Goal: Information Seeking & Learning: Find specific fact

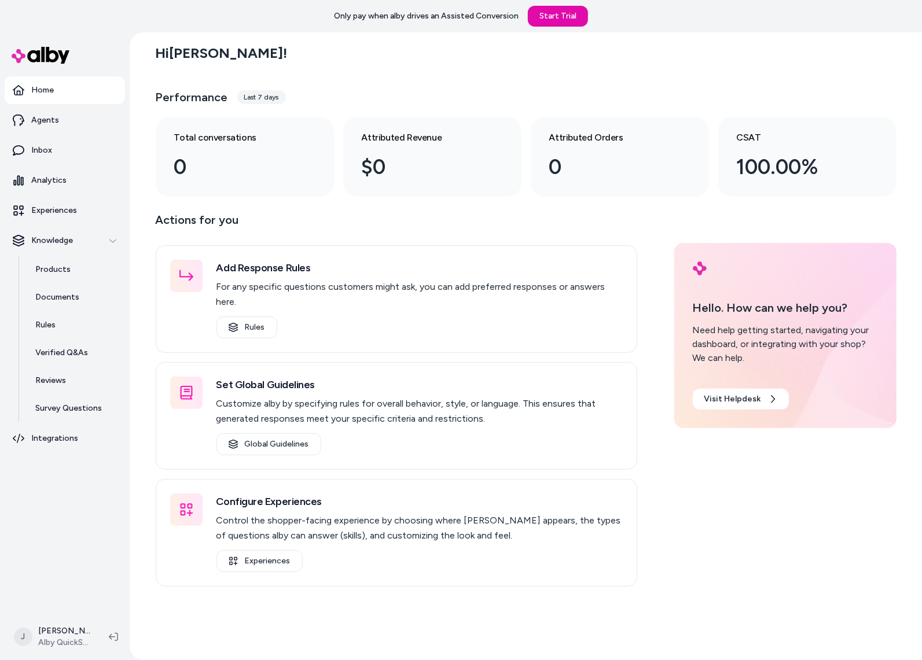
drag, startPoint x: 98, startPoint y: 509, endPoint x: 89, endPoint y: 499, distance: 13.1
click at [91, 505] on nav "Home Agents Inbox Analytics Experiences Knowledge Products Documents Rules Veri…" at bounding box center [65, 343] width 120 height 535
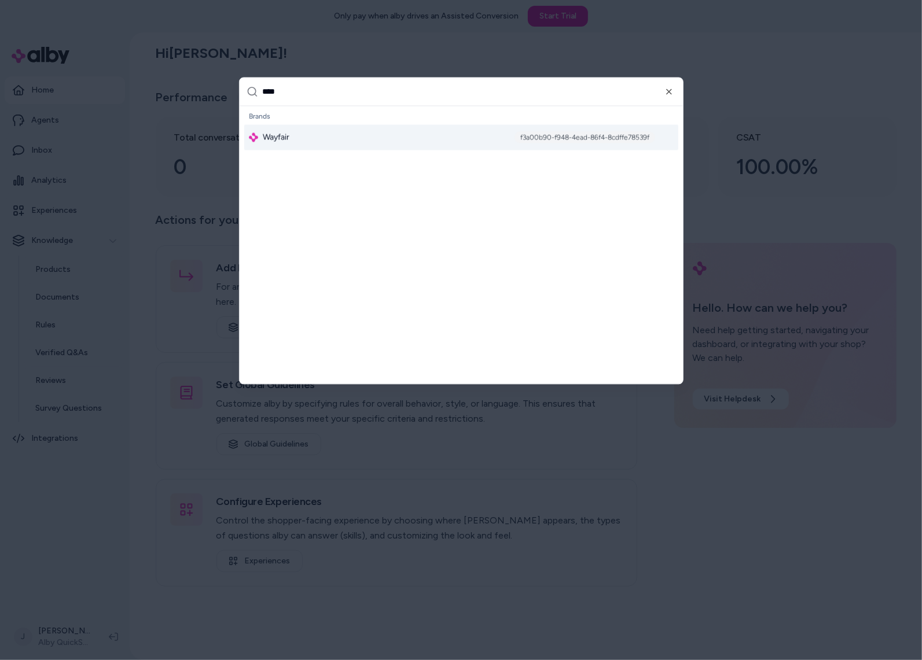
type input "****"
click at [289, 138] on span "Wayfair" at bounding box center [276, 138] width 27 height 12
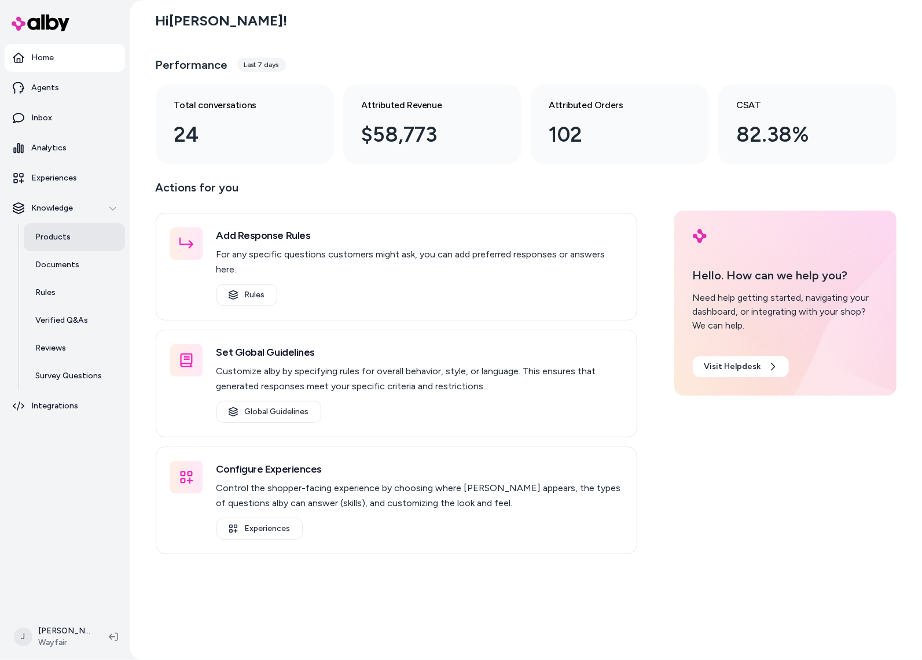
click at [67, 242] on p "Products" at bounding box center [52, 237] width 35 height 12
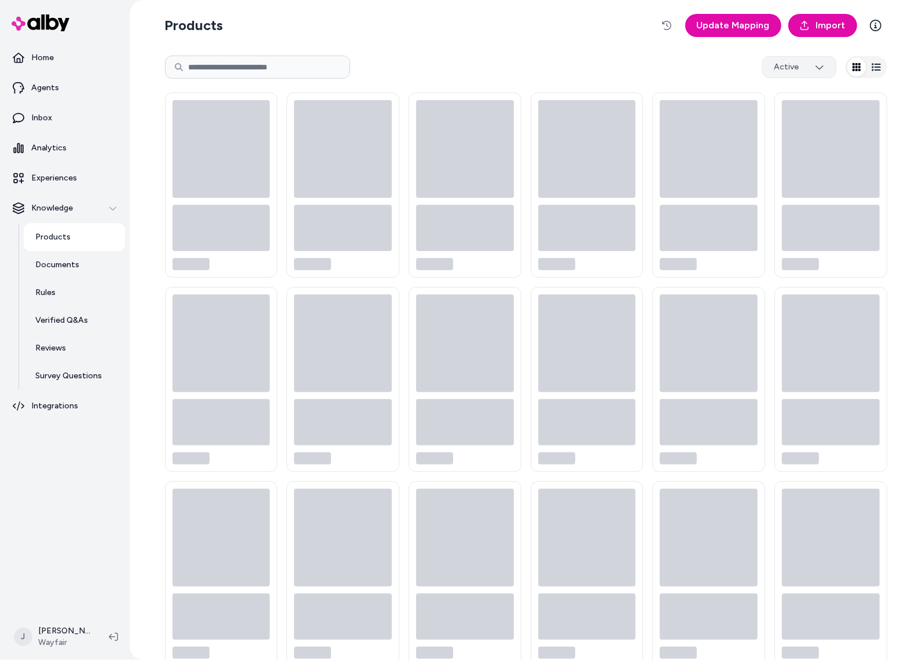
click at [807, 58] on html "Home Agents Inbox Analytics Experiences Knowledge Products Documents Rules Veri…" at bounding box center [461, 330] width 922 height 660
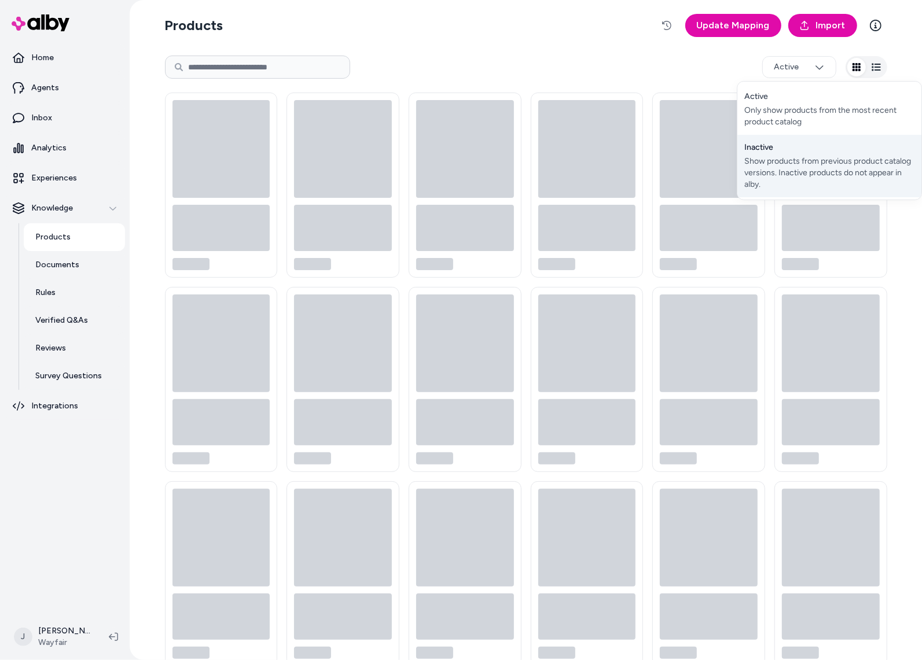
click at [793, 163] on div "Show products from previous product catalog versions. Inactive products do not …" at bounding box center [829, 173] width 170 height 35
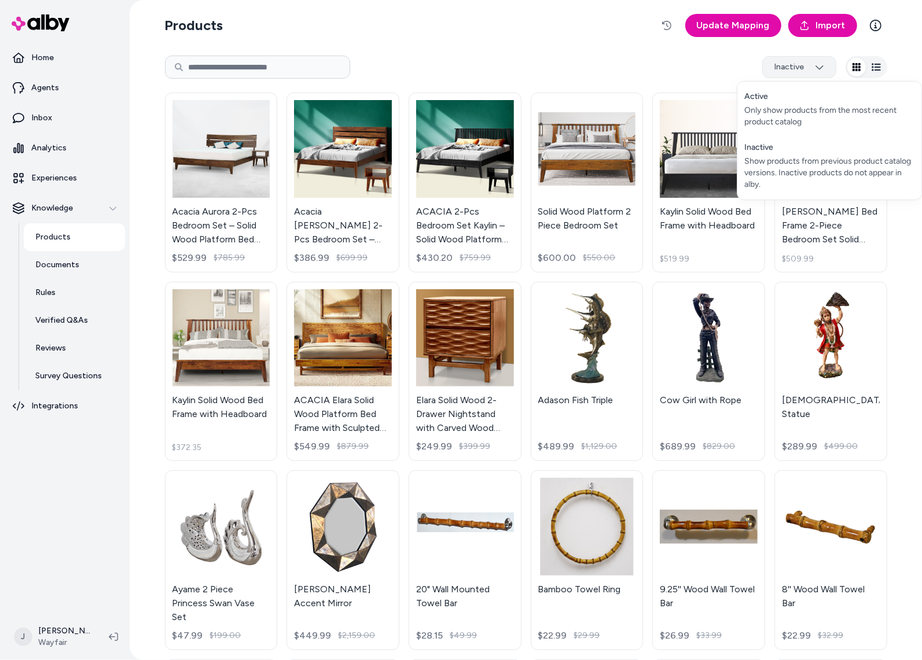
click at [798, 71] on html "Home Agents Inbox Analytics Experiences Knowledge Products Documents Rules Veri…" at bounding box center [461, 330] width 922 height 660
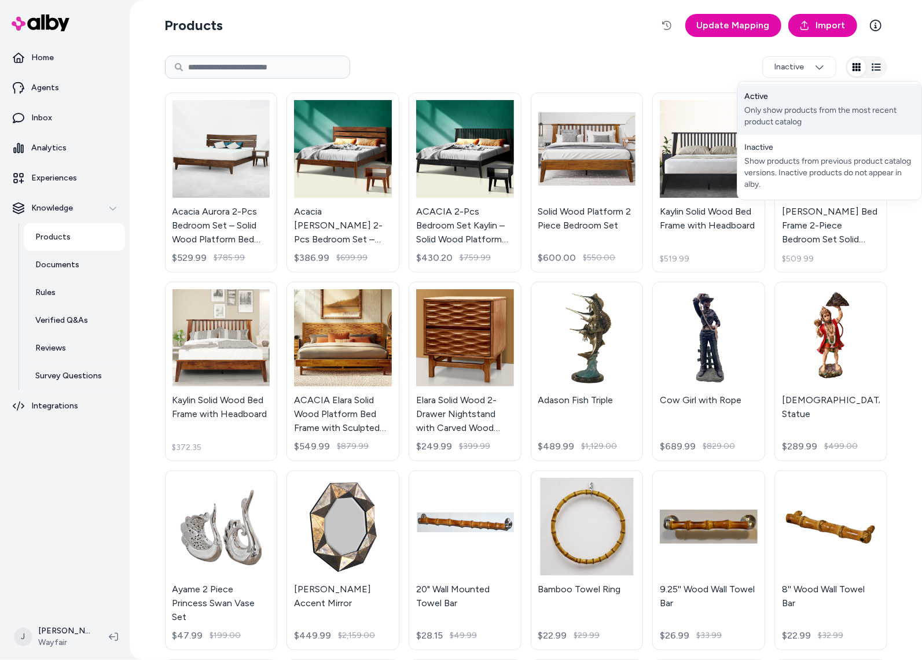
click at [784, 100] on div "Active Only show products from the most recent product catalog" at bounding box center [829, 109] width 184 height 51
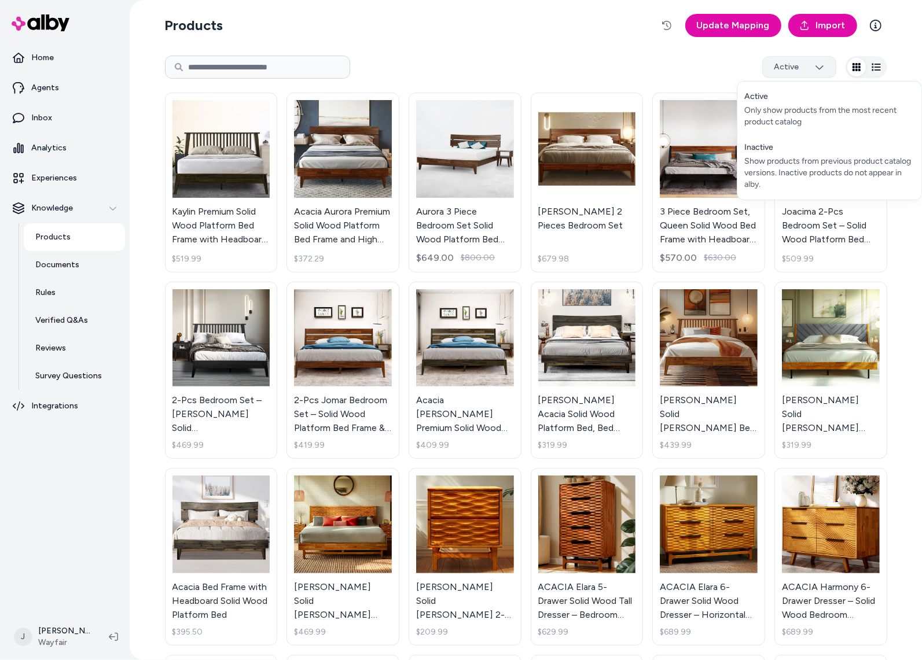
click at [780, 72] on html "Home Agents Inbox Analytics Experiences Knowledge Products Documents Rules Veri…" at bounding box center [461, 330] width 922 height 660
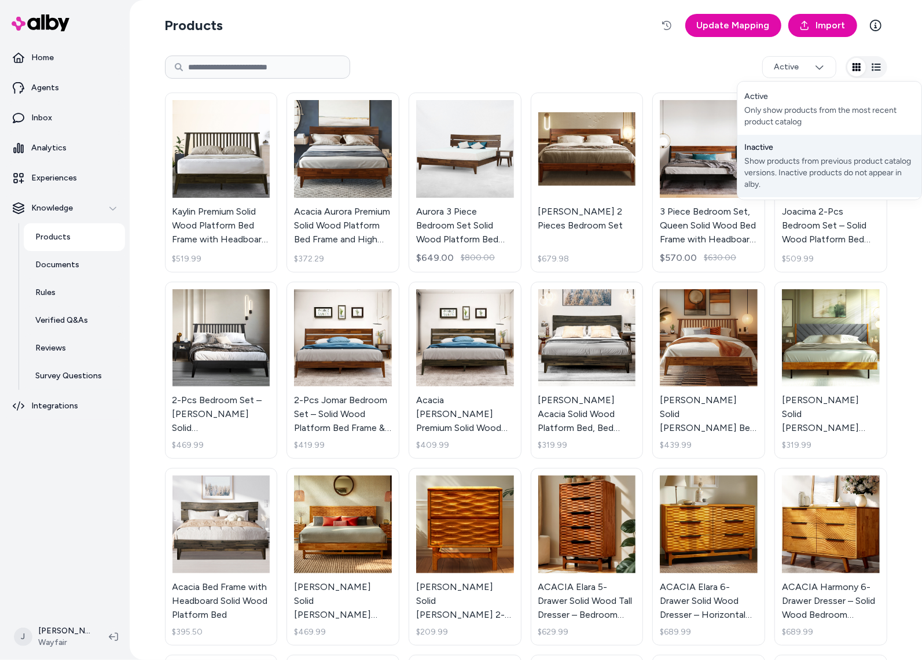
click at [786, 179] on div "Show products from previous product catalog versions. Inactive products do not …" at bounding box center [829, 173] width 170 height 35
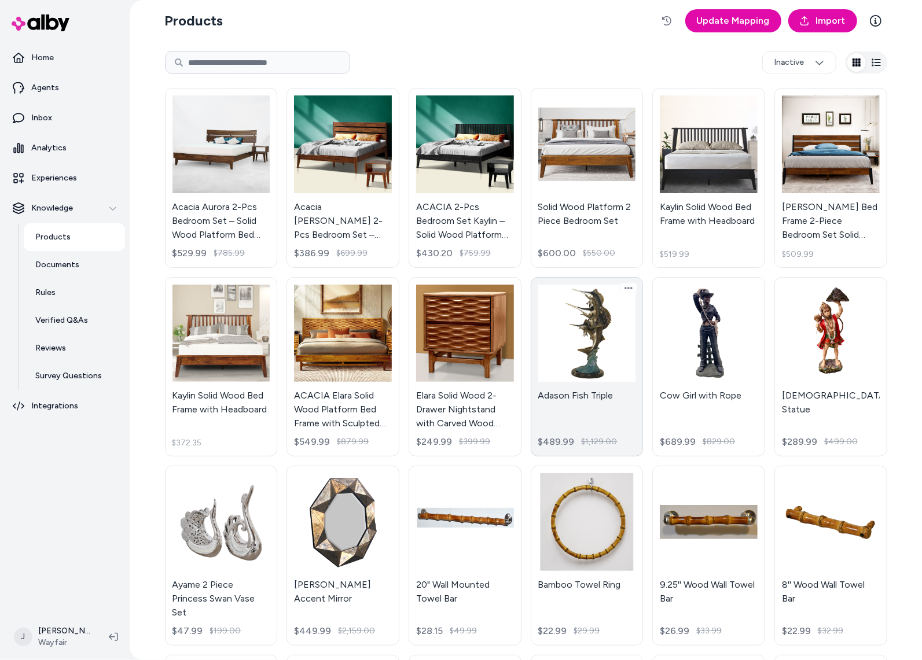
scroll to position [3, 0]
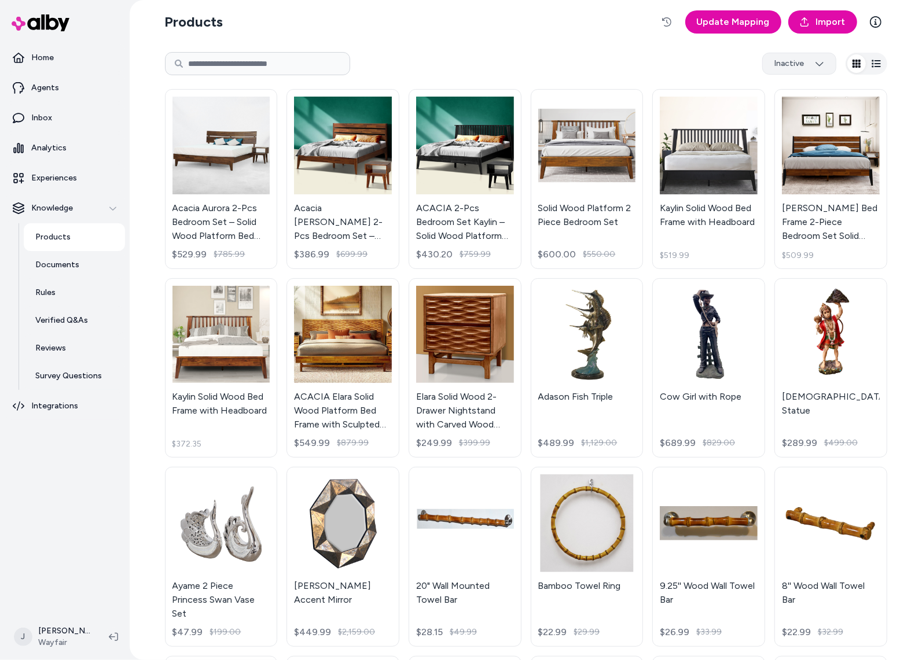
click at [806, 60] on html "Home Agents Inbox Analytics Experiences Knowledge Products Documents Rules Veri…" at bounding box center [461, 330] width 922 height 660
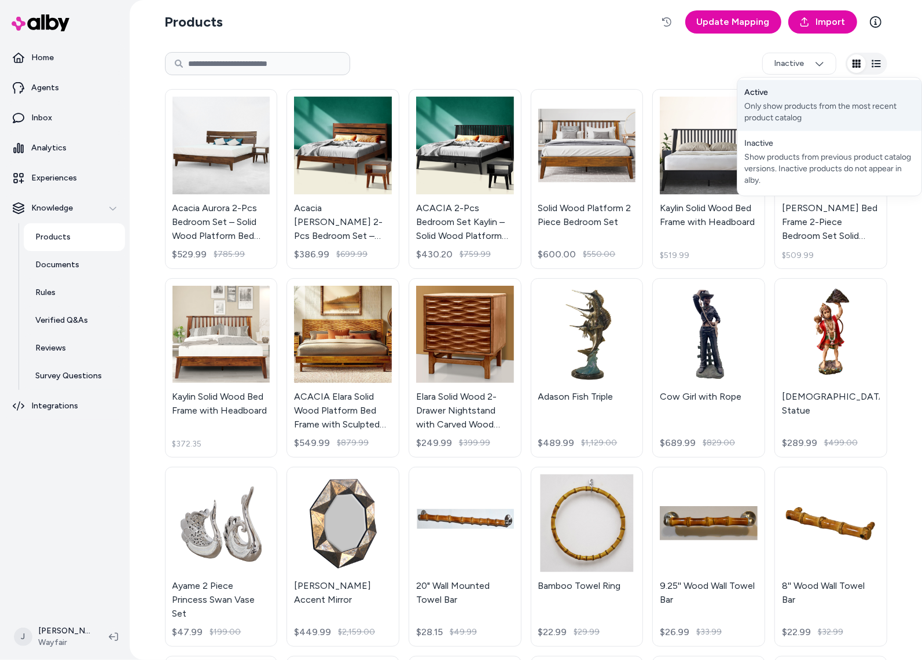
click at [773, 106] on div "Only show products from the most recent product catalog" at bounding box center [829, 112] width 170 height 23
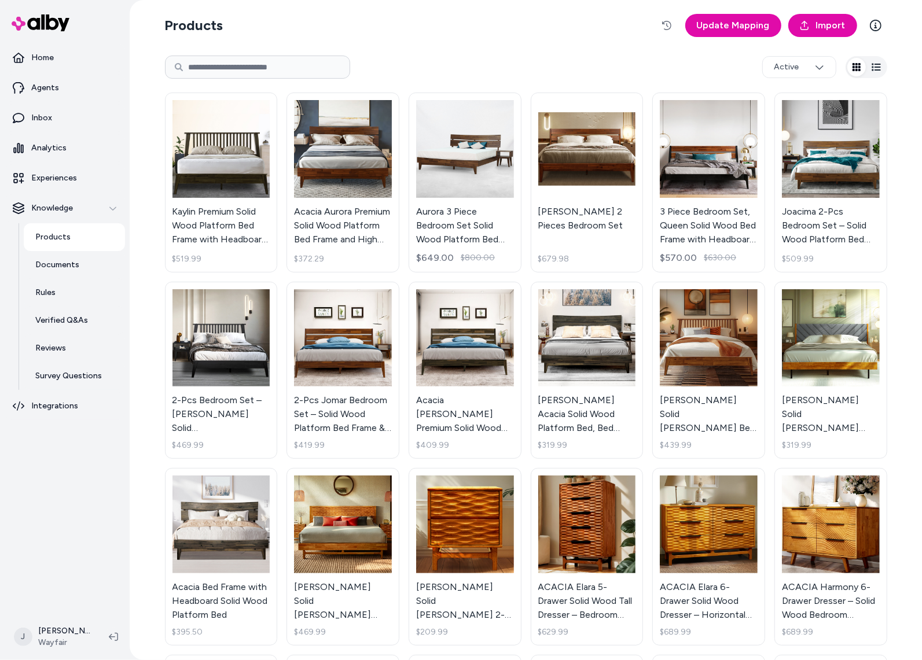
click at [218, 63] on input at bounding box center [257, 67] width 185 height 23
paste input "********"
type input "********"
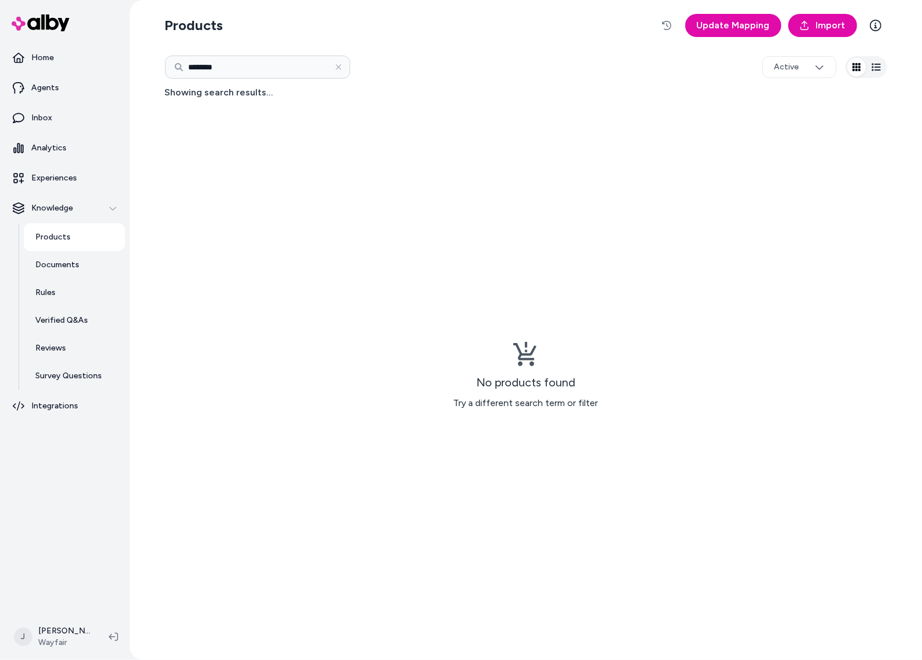
drag, startPoint x: 546, startPoint y: 500, endPoint x: 682, endPoint y: 301, distance: 240.8
click at [707, 326] on div "No products found Try a different search term or filter" at bounding box center [526, 376] width 722 height 552
drag, startPoint x: 607, startPoint y: 346, endPoint x: 524, endPoint y: 360, distance: 84.5
click at [606, 346] on div "No products found Try a different search term or filter" at bounding box center [526, 376] width 722 height 552
drag, startPoint x: 257, startPoint y: 65, endPoint x: 164, endPoint y: 64, distance: 92.6
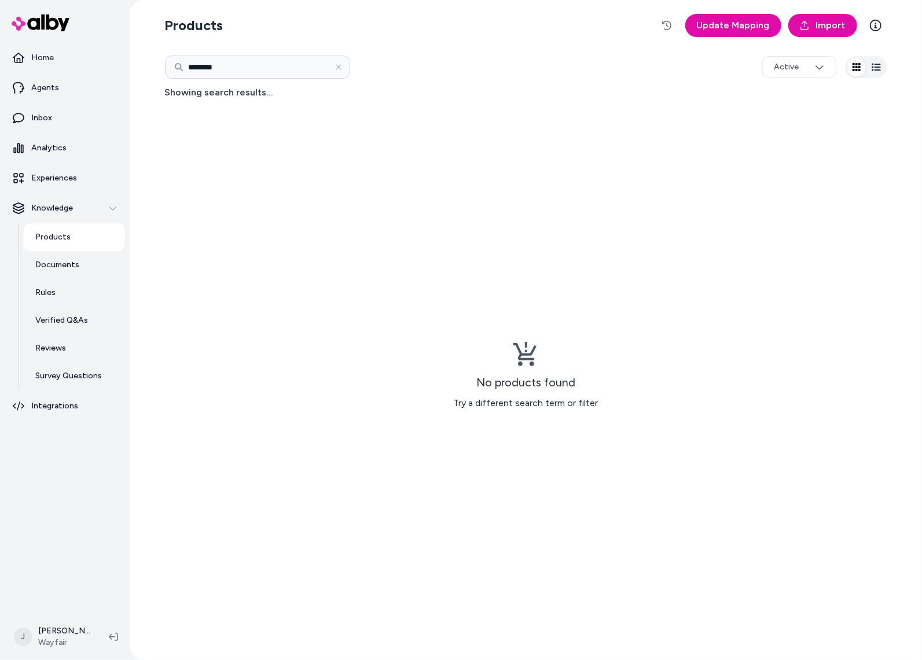
click at [165, 64] on input "********" at bounding box center [257, 67] width 185 height 23
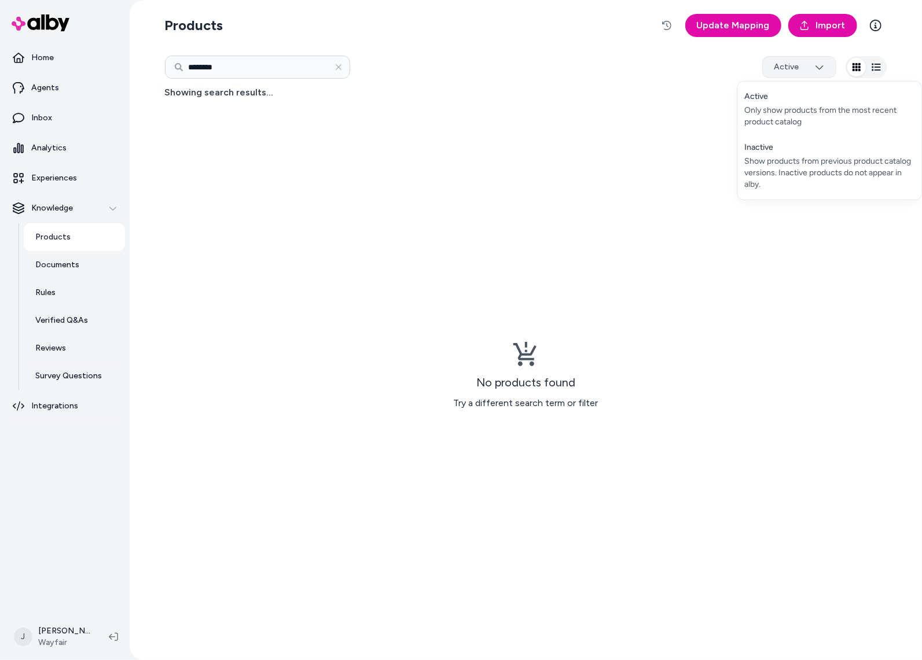
click at [801, 65] on html "Home Agents Inbox Analytics Experiences Knowledge Products Documents Rules Veri…" at bounding box center [461, 330] width 922 height 660
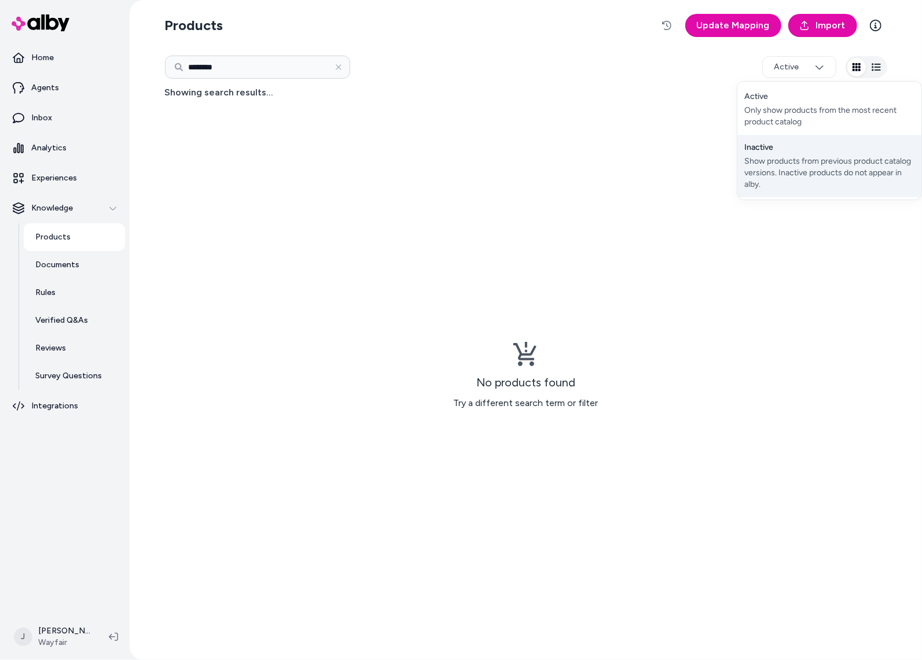
click at [774, 170] on div "Show products from previous product catalog versions. Inactive products do not …" at bounding box center [829, 173] width 170 height 35
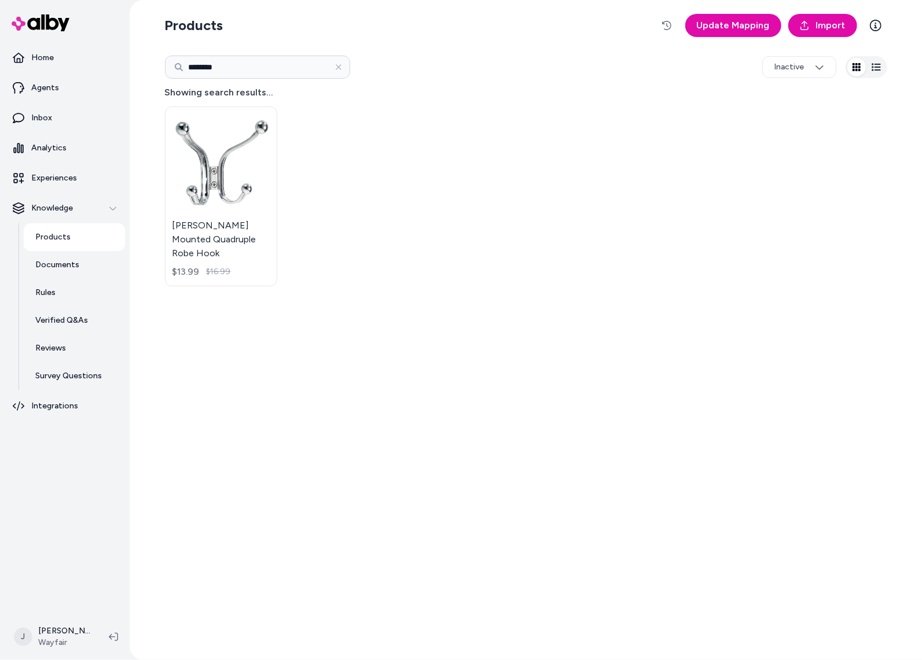
click at [267, 63] on input "********" at bounding box center [257, 67] width 185 height 23
click at [221, 180] on link "Arif Wall Mounted Quadruple Robe Hook $13.99 $16.99" at bounding box center [221, 196] width 113 height 180
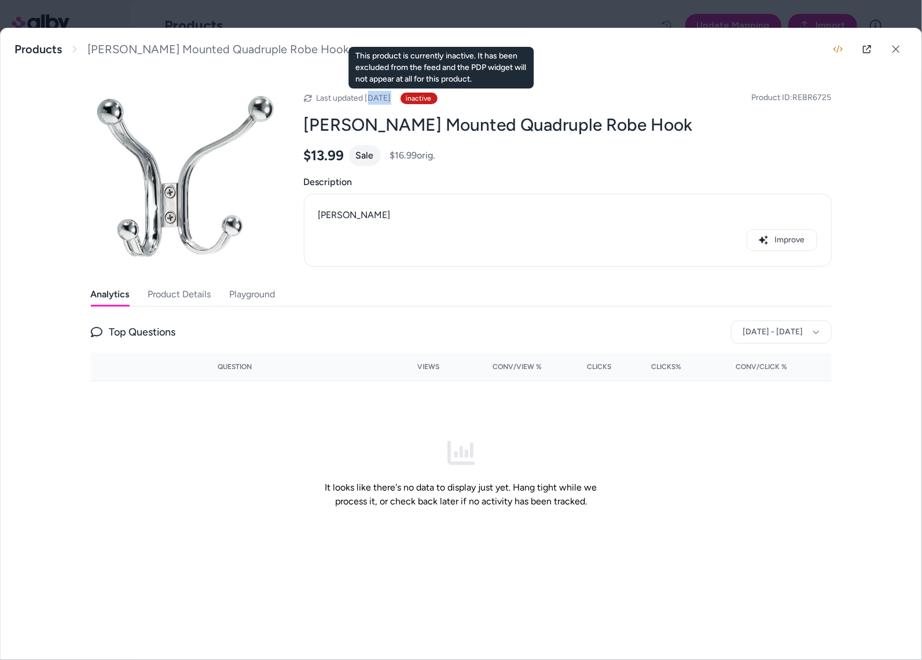
drag, startPoint x: 370, startPoint y: 95, endPoint x: 416, endPoint y: 102, distance: 46.2
click at [417, 102] on div "Last updated Jun 20, 2025 inactive This product is currently inactive. It has b…" at bounding box center [371, 98] width 134 height 14
click at [416, 101] on div "Last updated Jun 20, 2025 inactive This product is currently inactive. It has b…" at bounding box center [371, 98] width 134 height 14
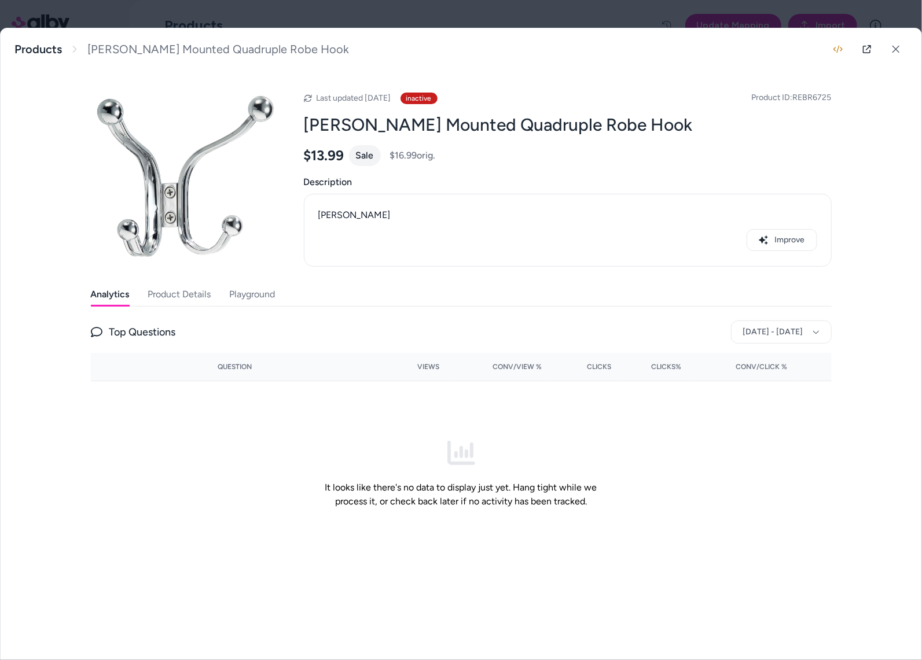
drag, startPoint x: 367, startPoint y: 98, endPoint x: 339, endPoint y: 98, distance: 27.8
click at [339, 98] on span "Last updated Jun 20, 2025" at bounding box center [354, 98] width 75 height 10
drag, startPoint x: 343, startPoint y: 98, endPoint x: 351, endPoint y: 98, distance: 8.1
click at [343, 98] on span "Last updated Jun 20, 2025" at bounding box center [354, 98] width 75 height 10
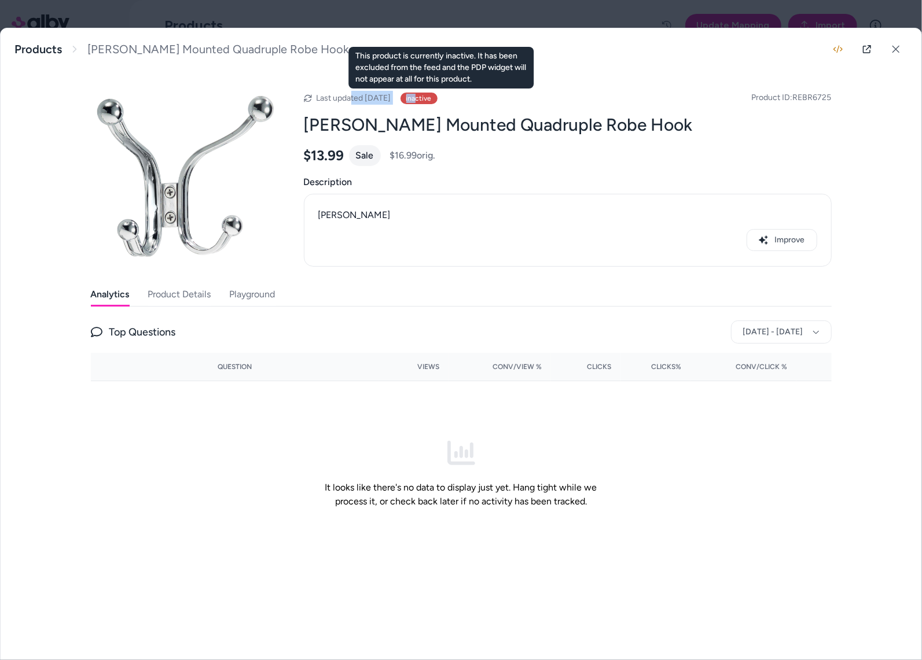
drag, startPoint x: 356, startPoint y: 98, endPoint x: 435, endPoint y: 102, distance: 78.3
click at [436, 102] on div "Last updated Jun 20, 2025 inactive This product is currently inactive. It has b…" at bounding box center [371, 98] width 134 height 14
click at [438, 98] on div "inactive" at bounding box center [418, 99] width 37 height 12
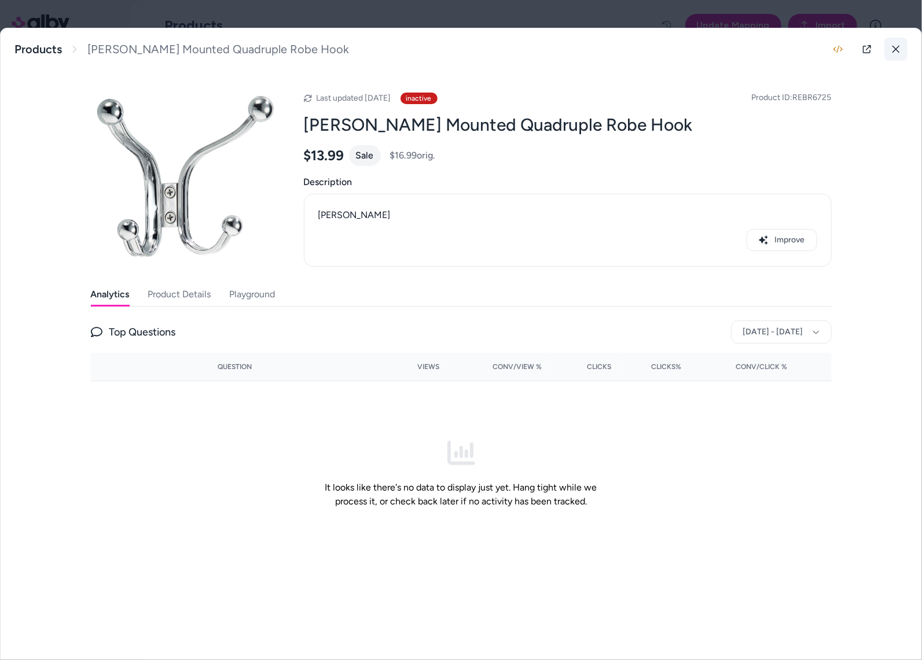
click at [899, 54] on button at bounding box center [895, 49] width 23 height 23
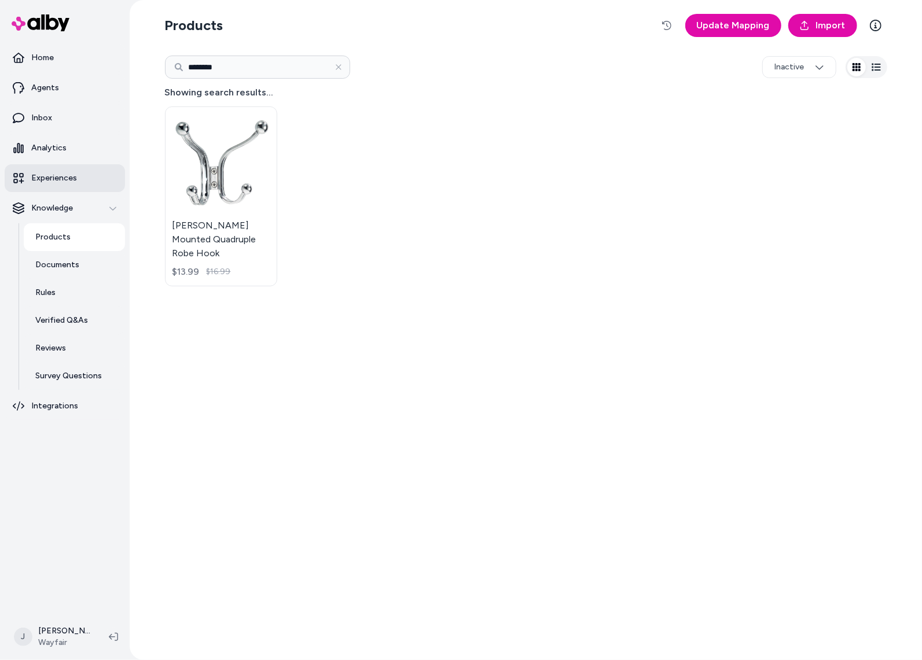
click at [58, 172] on p "Experiences" at bounding box center [54, 178] width 46 height 12
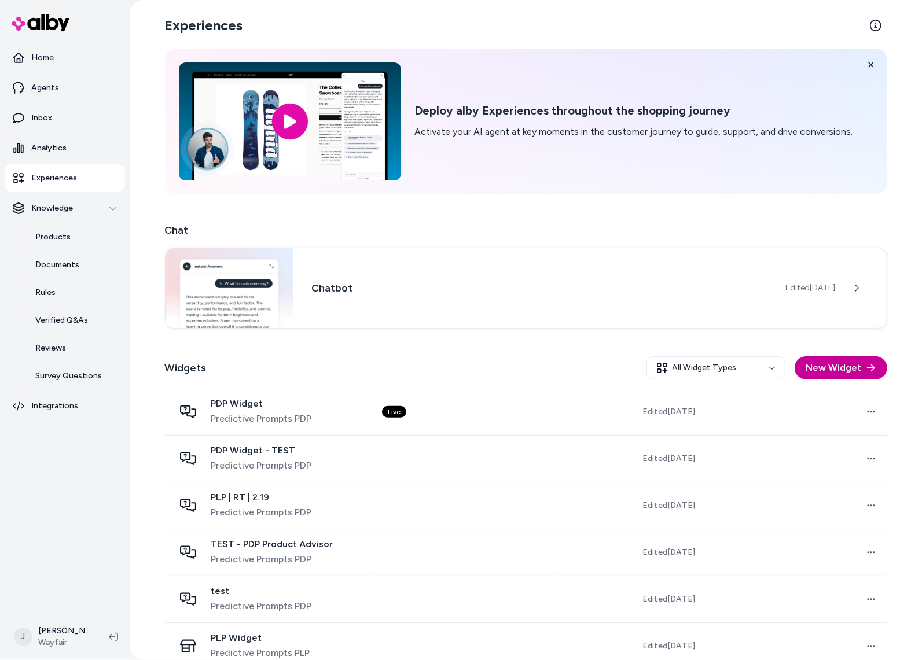
click at [843, 367] on button "New Widget" at bounding box center [841, 367] width 93 height 23
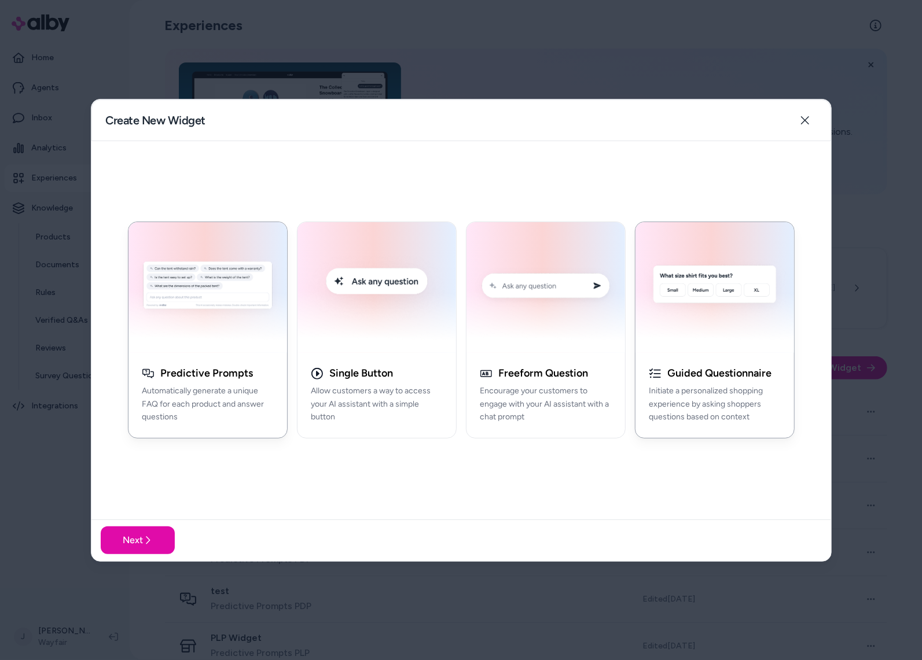
click at [745, 362] on div "Guided Questionnaire Initiate a personalized shopping experience by asking shop…" at bounding box center [714, 400] width 159 height 76
click at [155, 541] on button "Next" at bounding box center [138, 541] width 74 height 28
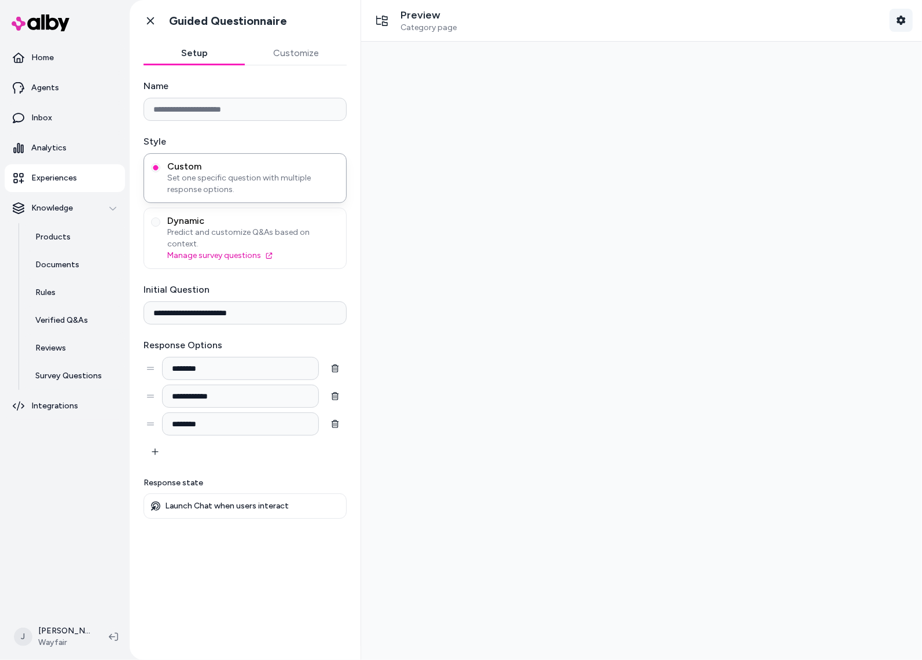
click at [902, 19] on icon "button" at bounding box center [900, 20] width 9 height 9
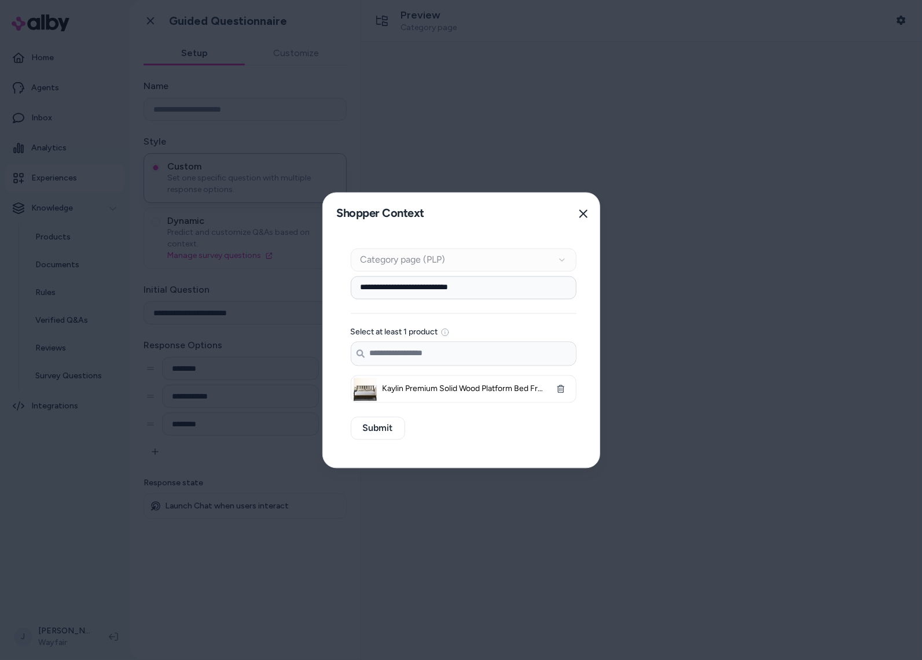
click at [597, 209] on div "Shopper Context Pick a shopper context to use for previewing this widget. Close" at bounding box center [463, 214] width 281 height 42
click at [584, 219] on button "Close" at bounding box center [583, 213] width 23 height 23
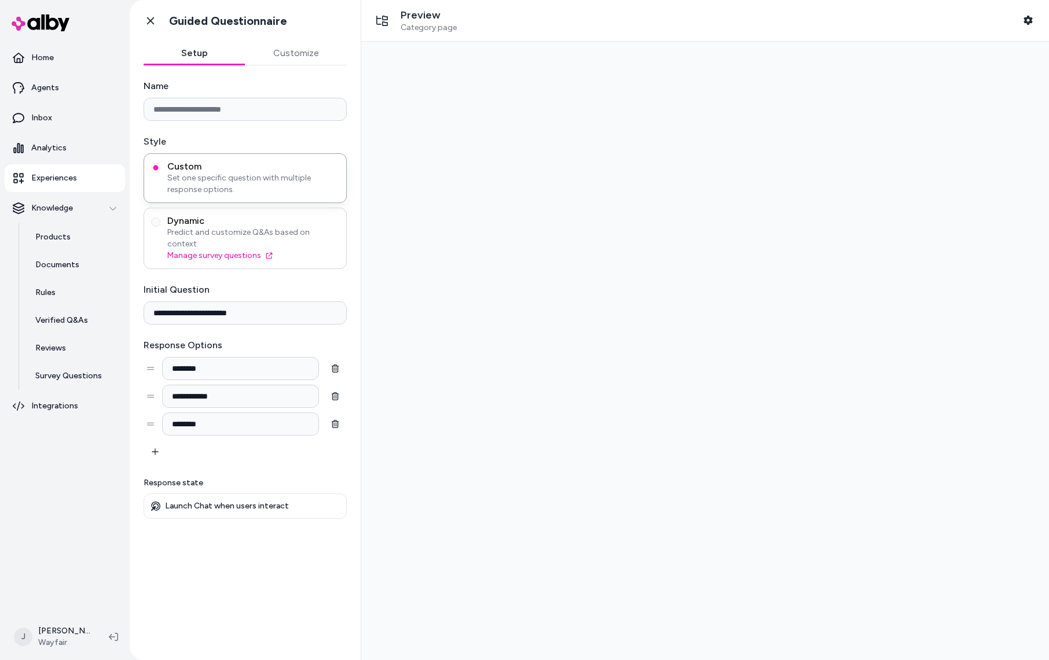
click at [228, 228] on span "Predict and customize Q&As based on context." at bounding box center [253, 238] width 172 height 23
click at [160, 227] on button "Dynamic Predict and customize Q&As based on context. Manage survey questions" at bounding box center [155, 222] width 9 height 9
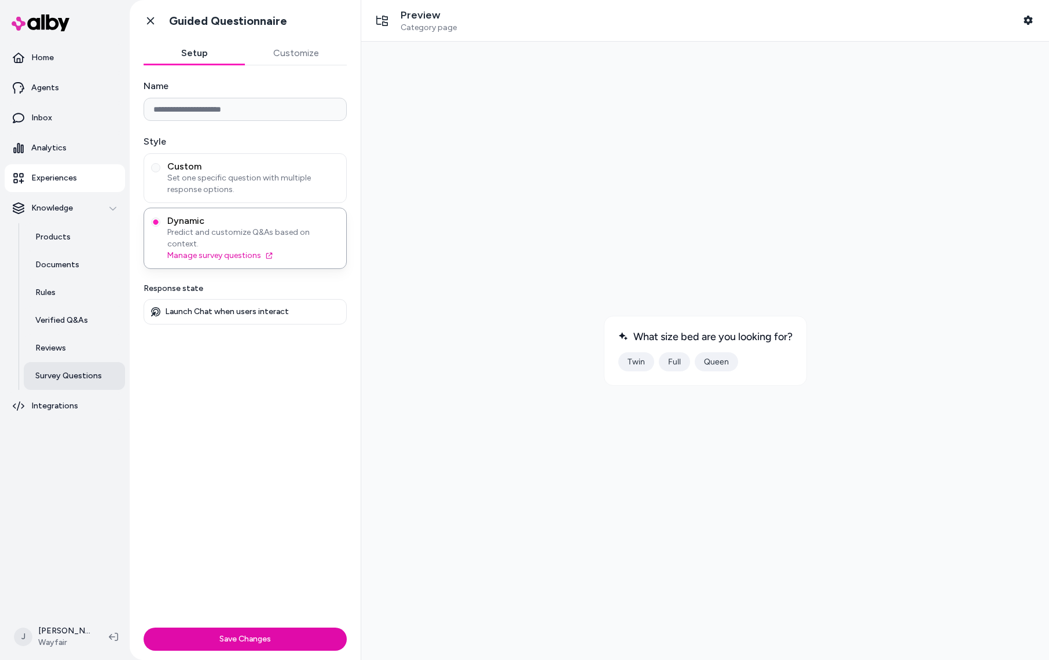
click at [71, 377] on p "Survey Questions" at bounding box center [68, 376] width 67 height 12
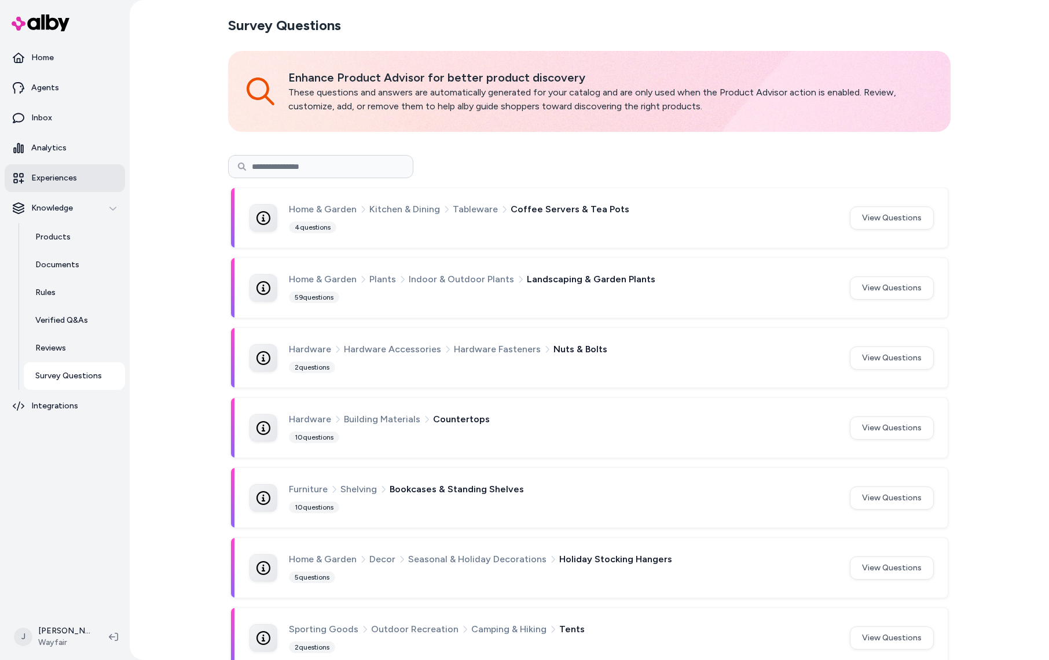
click at [69, 180] on p "Experiences" at bounding box center [54, 178] width 46 height 12
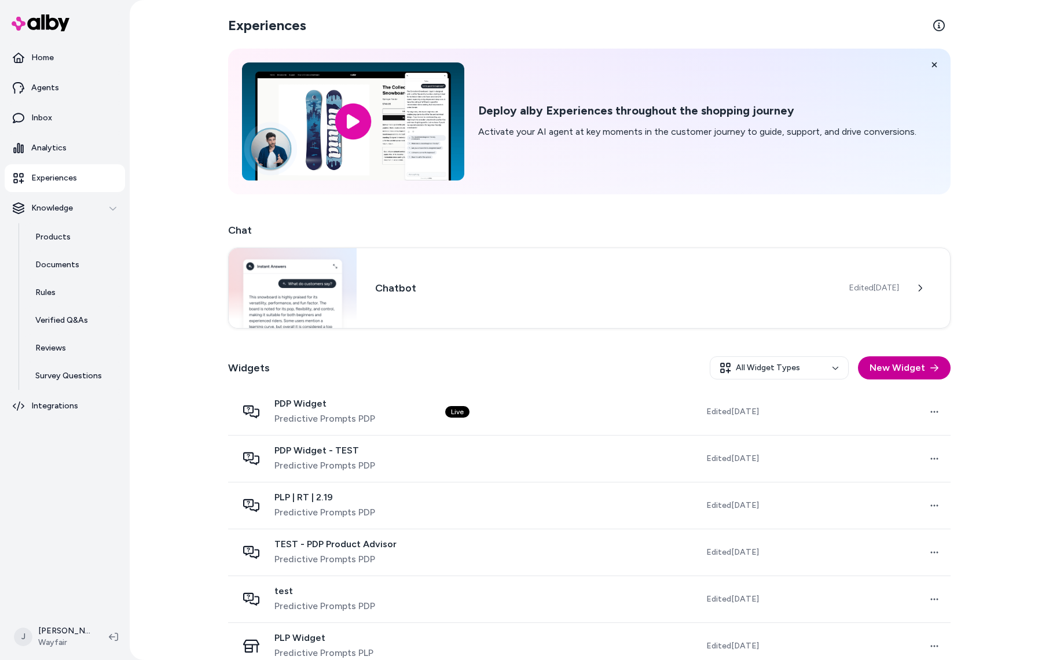
click at [902, 369] on button "New Widget" at bounding box center [904, 367] width 93 height 23
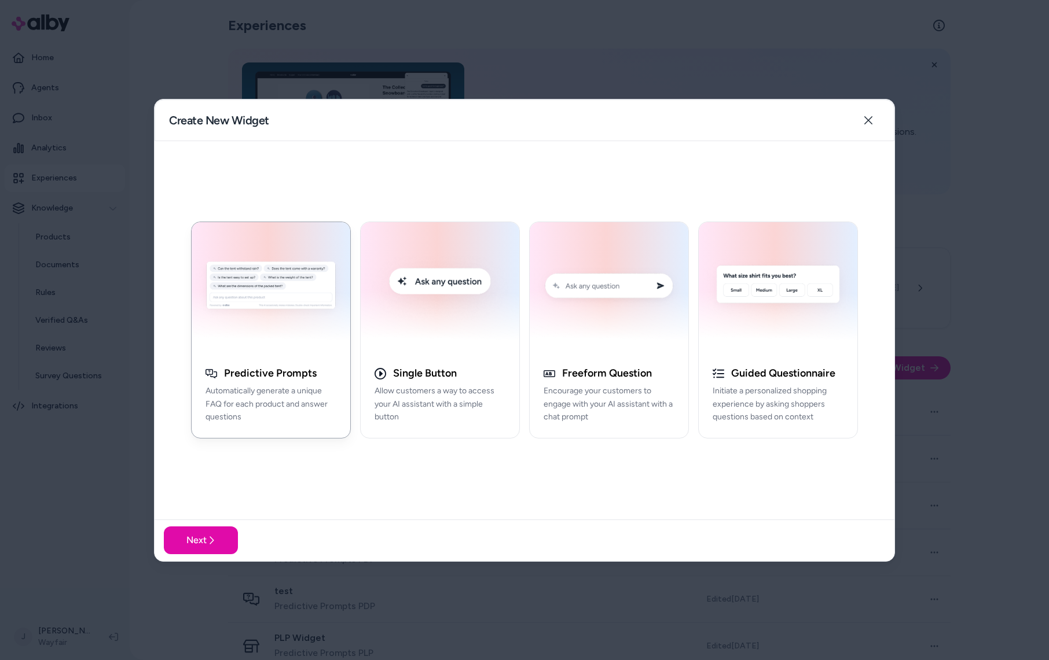
drag, startPoint x: 647, startPoint y: 87, endPoint x: 638, endPoint y: 84, distance: 9.2
click at [643, 86] on div at bounding box center [524, 330] width 1049 height 660
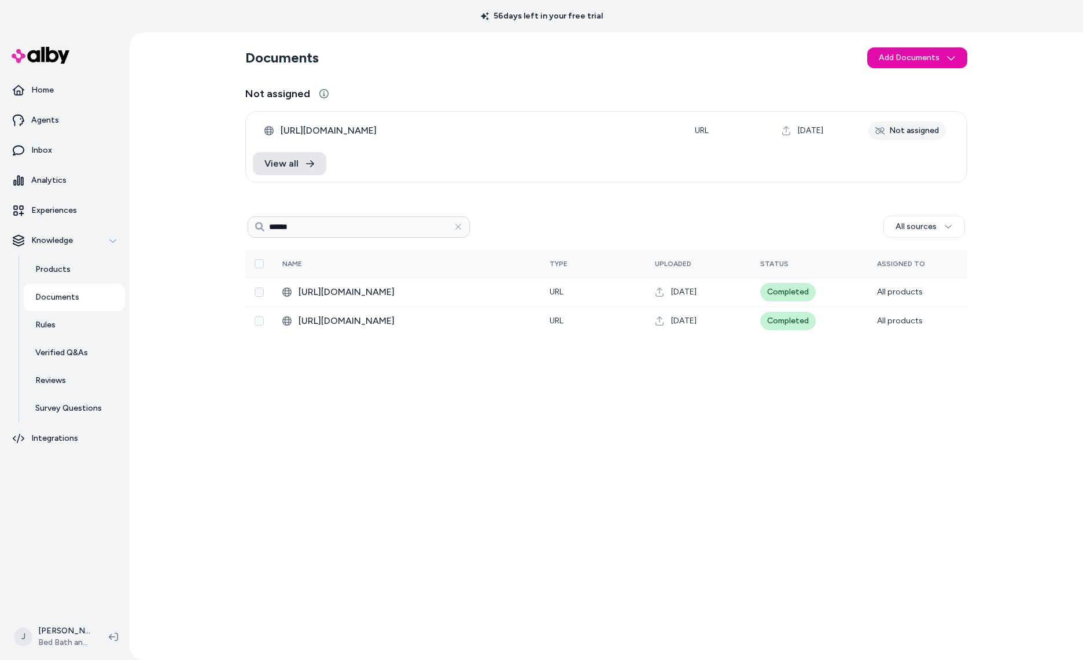
type input "******"
click at [58, 295] on p "Documents" at bounding box center [57, 298] width 44 height 12
type input "******"
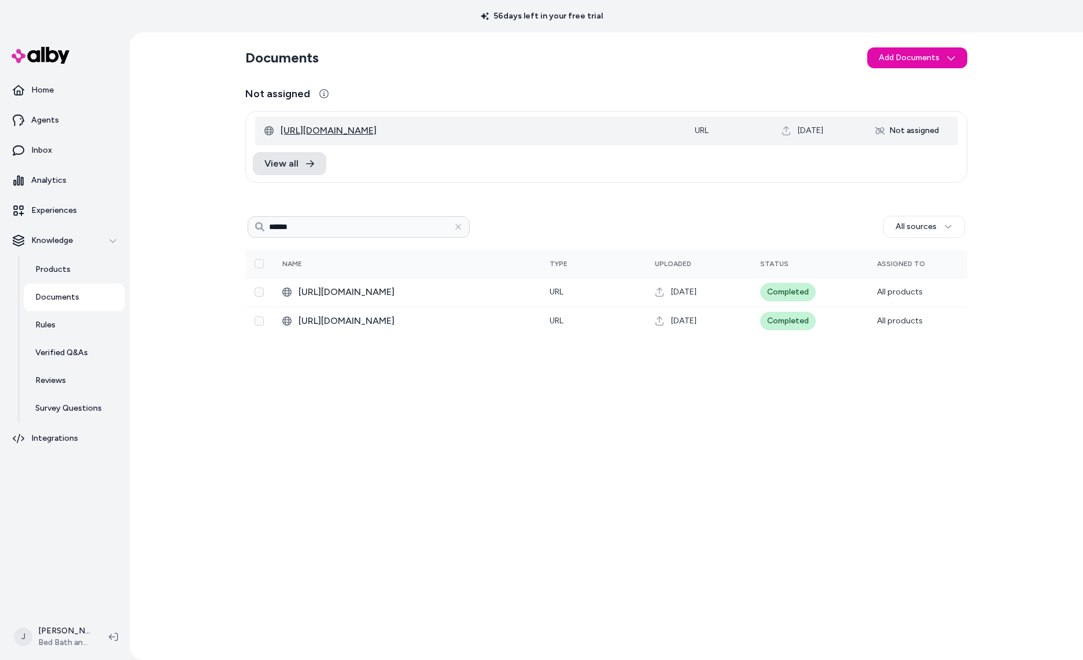
click at [468, 130] on span "[URL][DOMAIN_NAME]" at bounding box center [479, 131] width 396 height 14
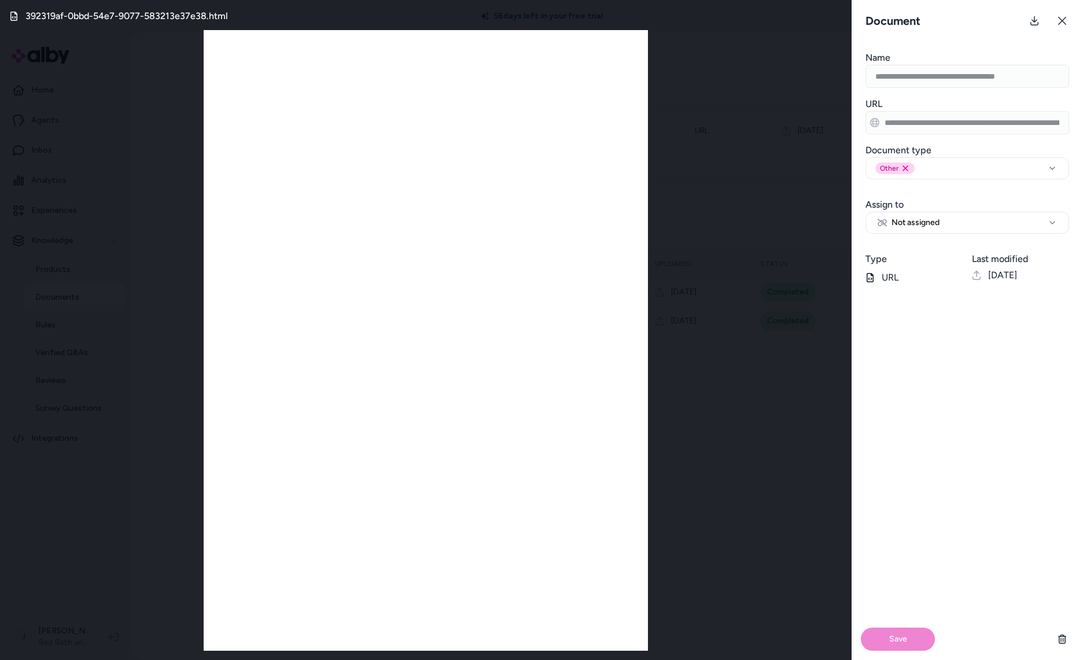
drag, startPoint x: 1074, startPoint y: 19, endPoint x: 1058, endPoint y: 20, distance: 15.1
click at [1074, 19] on button at bounding box center [1062, 20] width 23 height 23
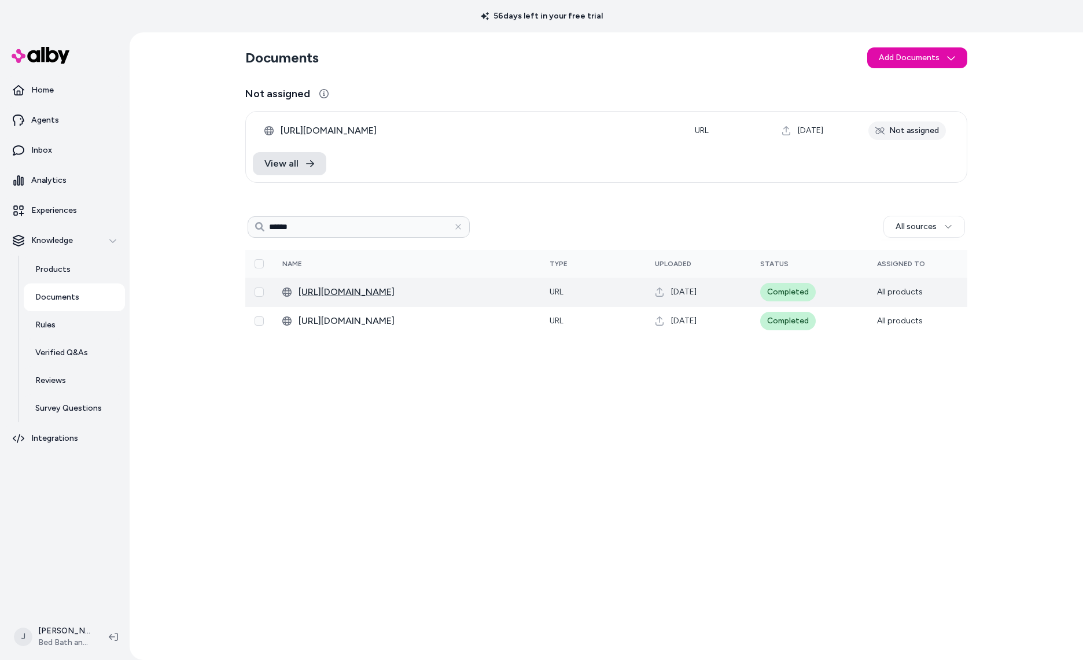
click at [372, 289] on span "https://help.bedbathandbeyond.com/help/s/article/Standard-Return-Policy" at bounding box center [415, 292] width 233 height 14
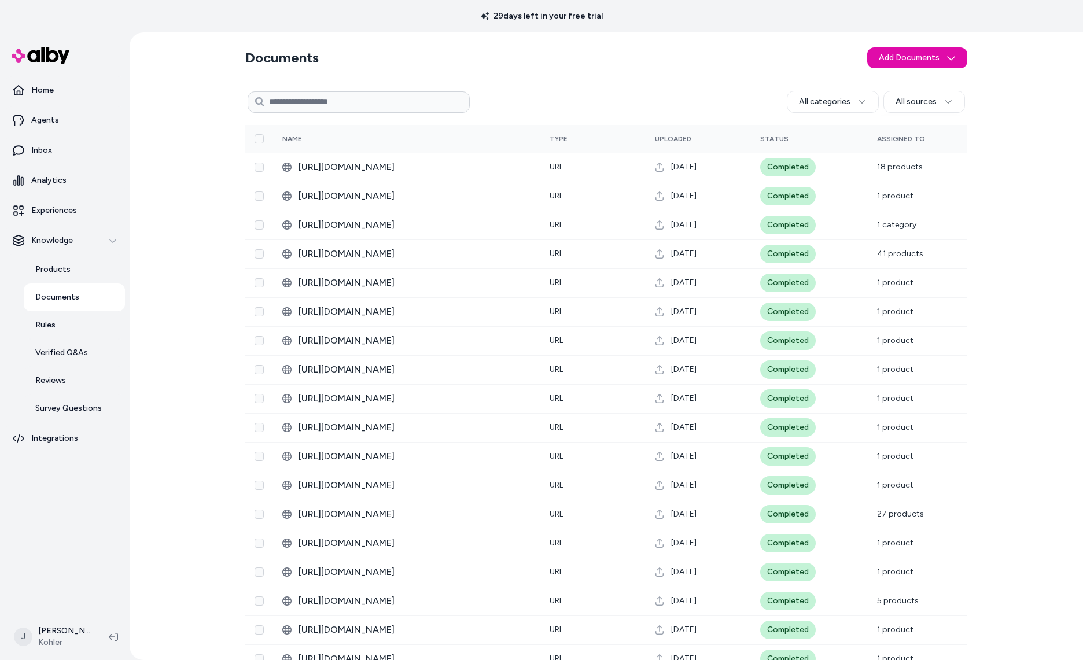
scroll to position [7597, 0]
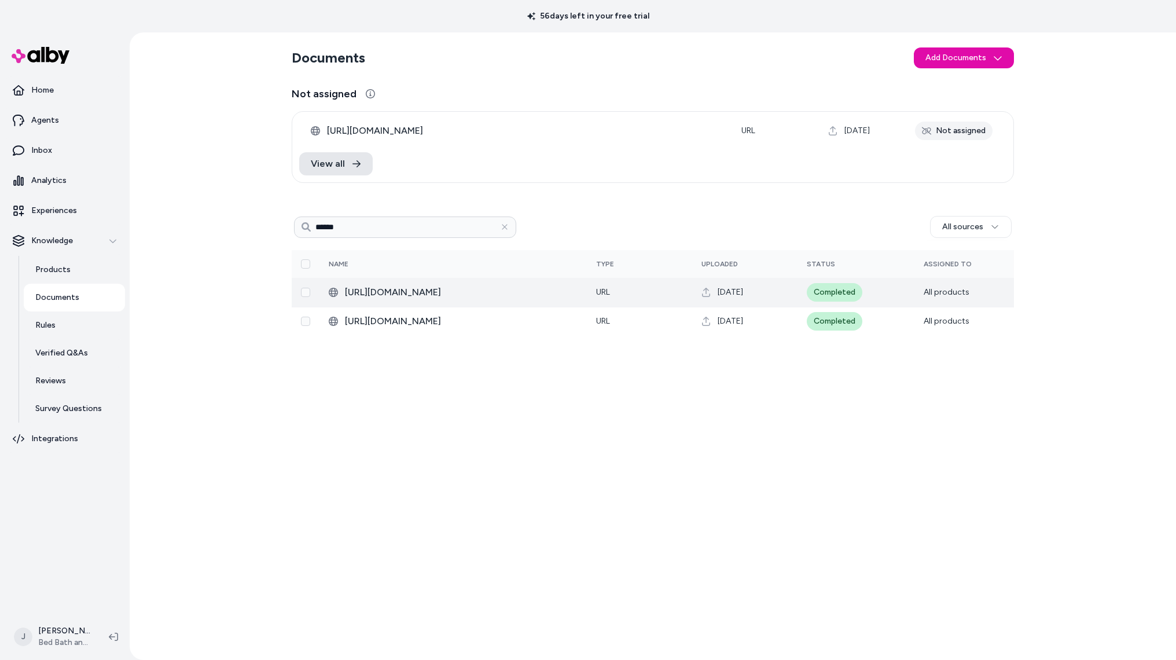
type input "******"
click at [405, 293] on span "[URL][DOMAIN_NAME]" at bounding box center [461, 292] width 233 height 14
